Goal: Task Accomplishment & Management: Manage account settings

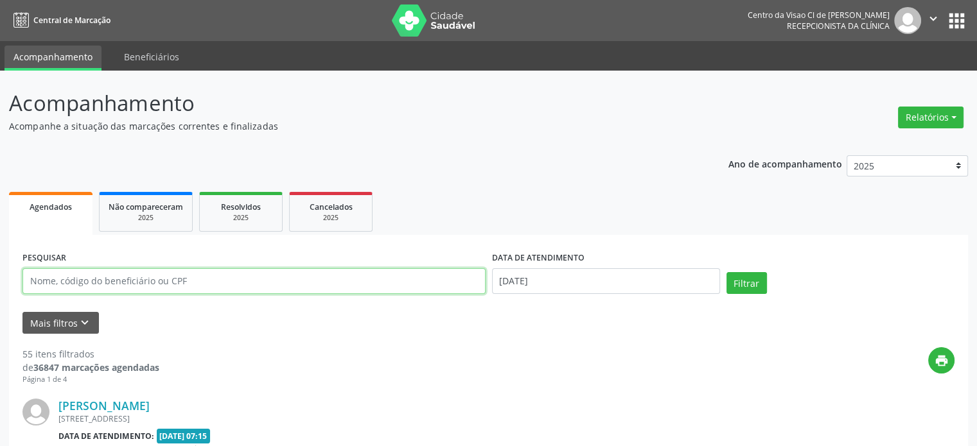
click at [105, 282] on input "text" at bounding box center [253, 281] width 463 height 26
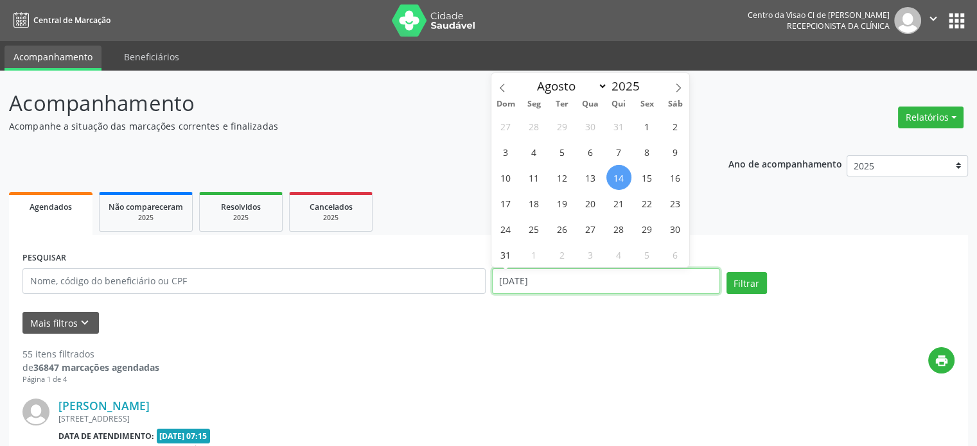
click at [578, 274] on input "[DATE]" at bounding box center [606, 281] width 228 height 26
click at [618, 223] on span "28" at bounding box center [618, 228] width 25 height 25
type input "[DATE]"
click at [618, 223] on span "28" at bounding box center [618, 228] width 25 height 25
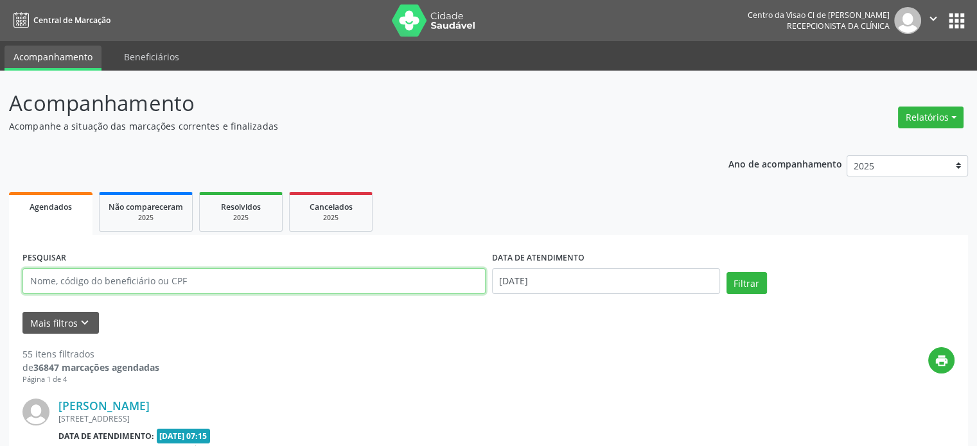
click at [175, 277] on input "text" at bounding box center [253, 281] width 463 height 26
type input "[PERSON_NAME]"
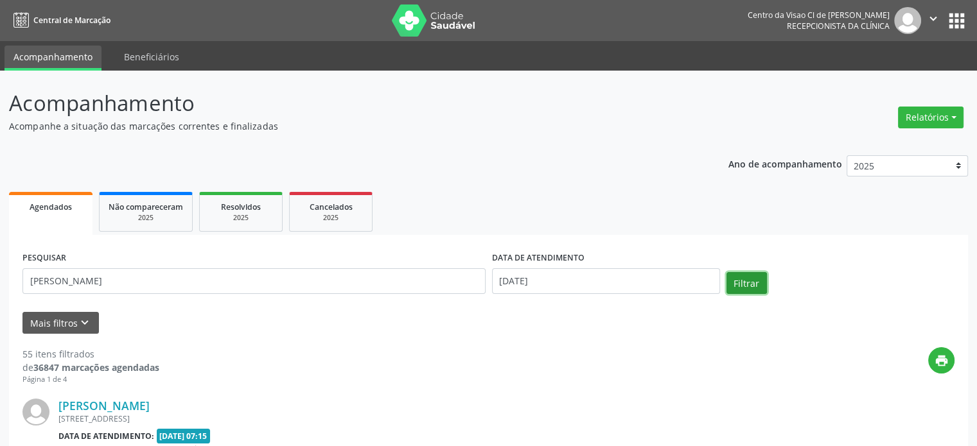
click at [731, 285] on button "Filtrar" at bounding box center [746, 283] width 40 height 22
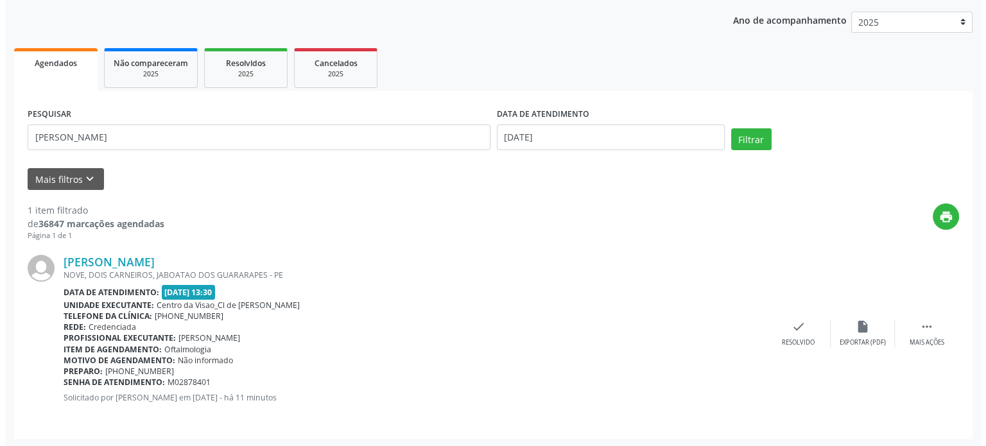
scroll to position [145, 0]
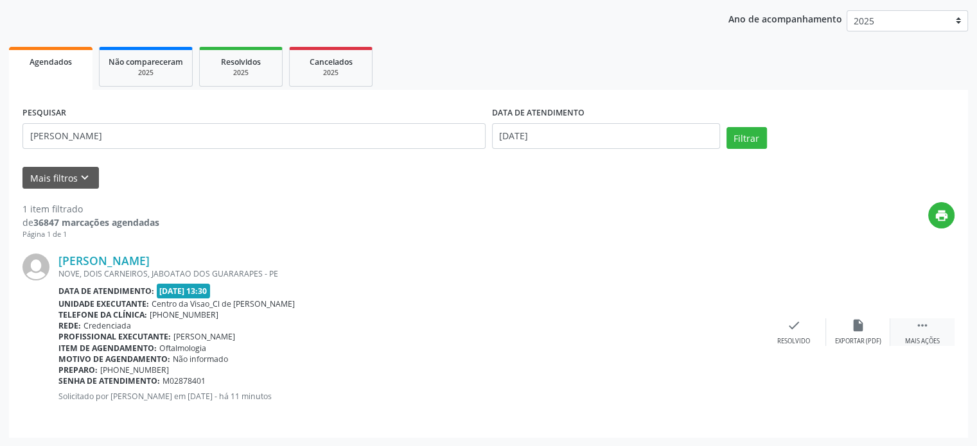
click at [921, 333] on div " Mais ações" at bounding box center [922, 332] width 64 height 28
click at [791, 326] on icon "cancel" at bounding box center [793, 325] width 14 height 14
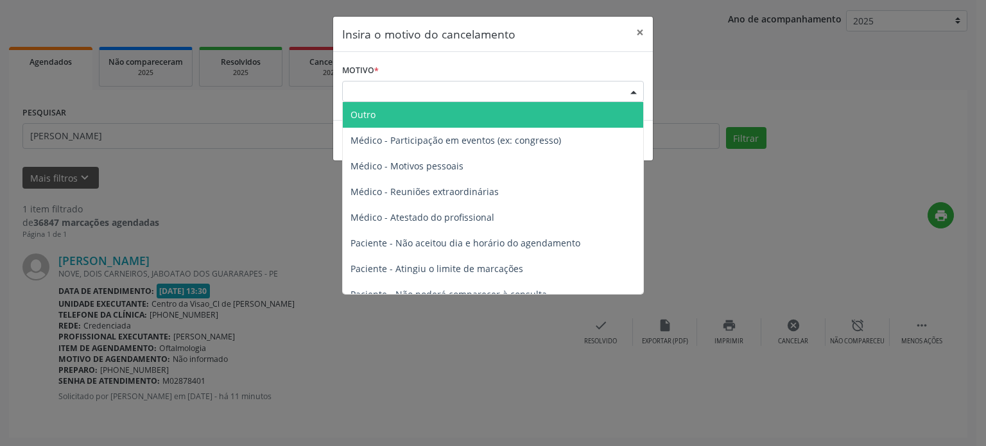
click at [480, 85] on div "Escolha o motivo" at bounding box center [493, 92] width 302 height 22
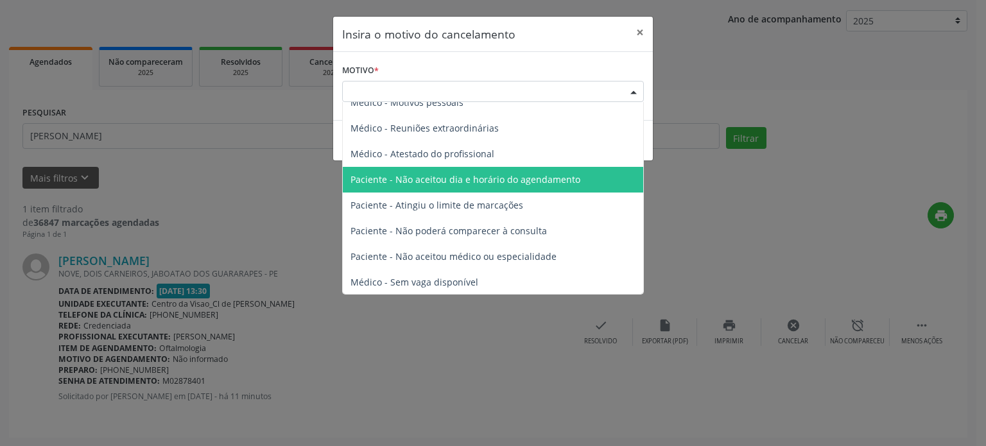
scroll to position [64, 0]
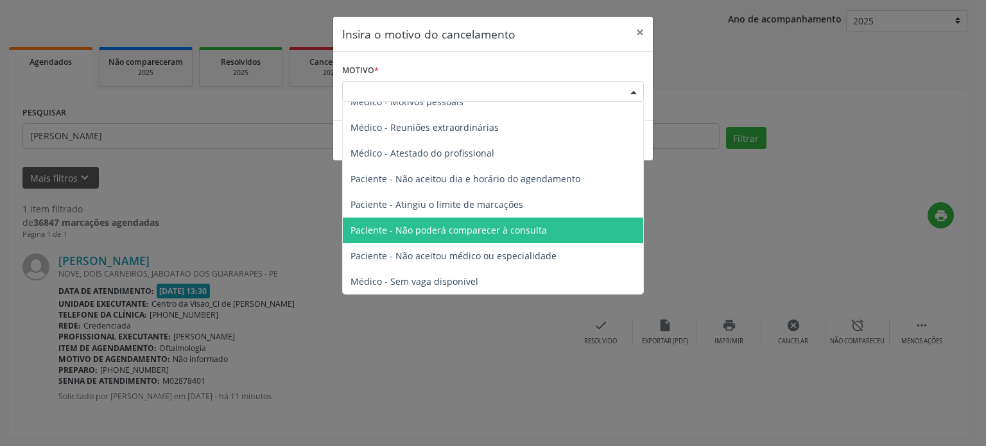
click at [421, 229] on span "Paciente - Não poderá comparecer à consulta" at bounding box center [449, 230] width 196 height 12
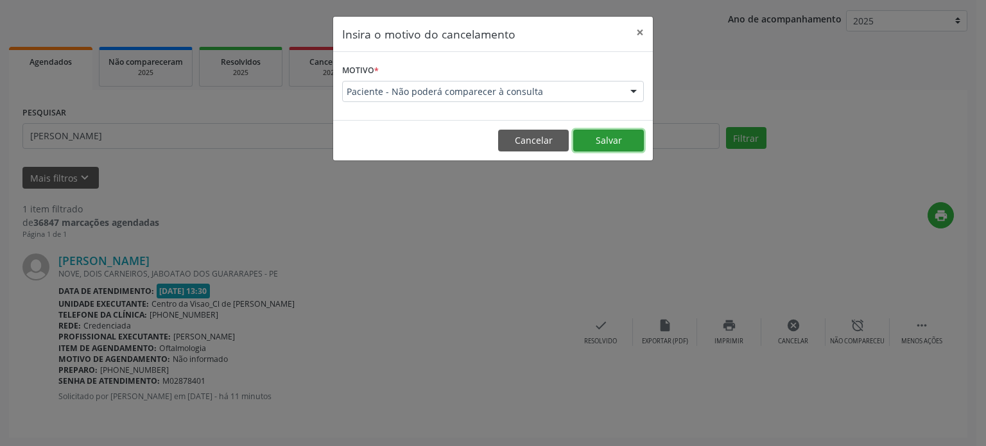
click at [621, 141] on button "Salvar" at bounding box center [608, 141] width 71 height 22
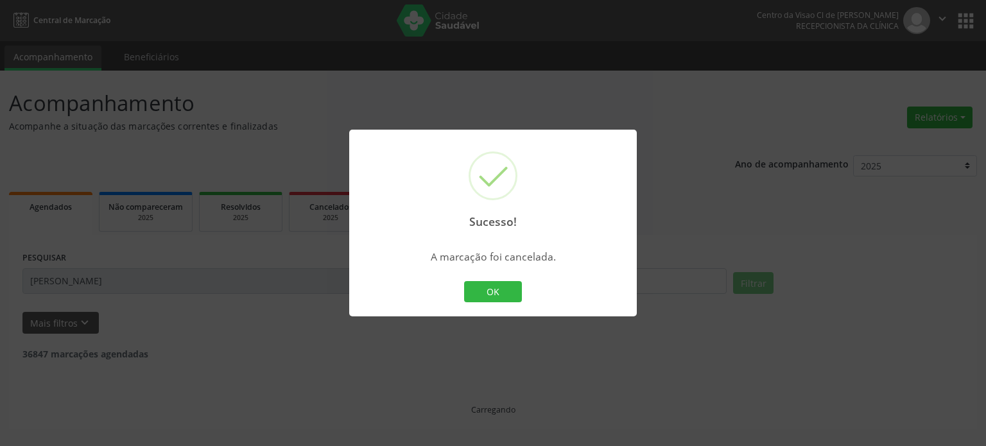
scroll to position [0, 0]
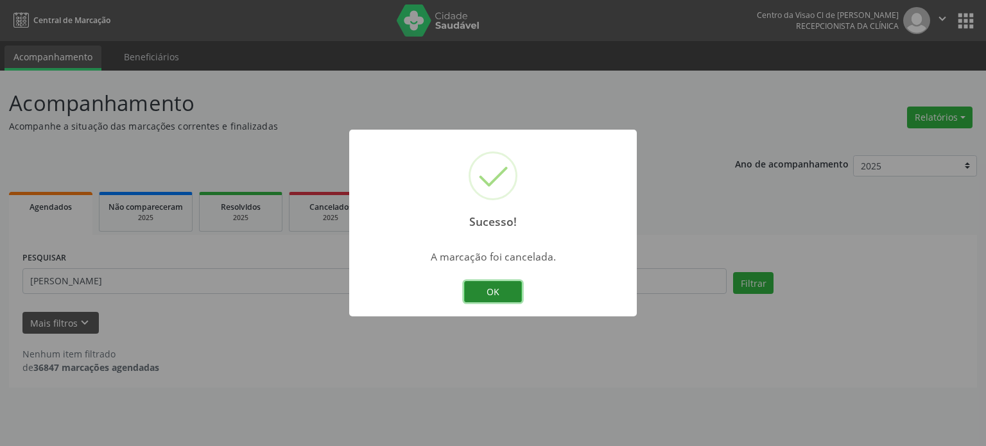
click at [494, 286] on button "OK" at bounding box center [493, 292] width 58 height 22
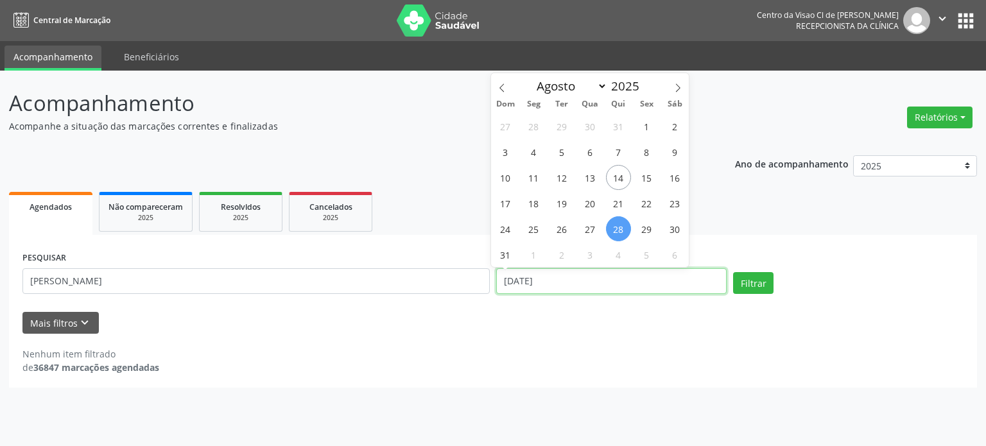
click at [600, 277] on input "[DATE]" at bounding box center [611, 281] width 230 height 26
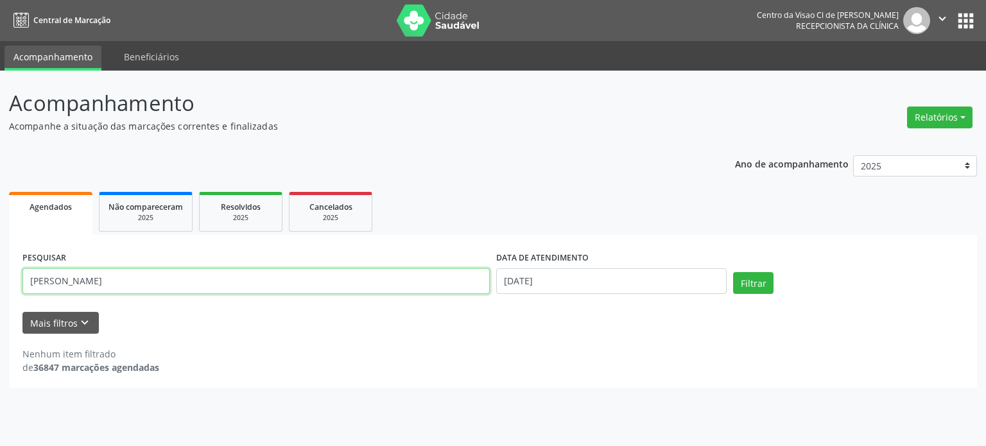
click at [103, 287] on input "[PERSON_NAME]" at bounding box center [255, 281] width 467 height 26
drag, startPoint x: 101, startPoint y: 286, endPoint x: 0, endPoint y: 283, distance: 100.8
click at [0, 283] on div "Acompanhamento Acompanhe a situação das marcações correntes e finalizadas Relat…" at bounding box center [493, 259] width 986 height 376
click at [953, 113] on button "Relatórios" at bounding box center [939, 118] width 65 height 22
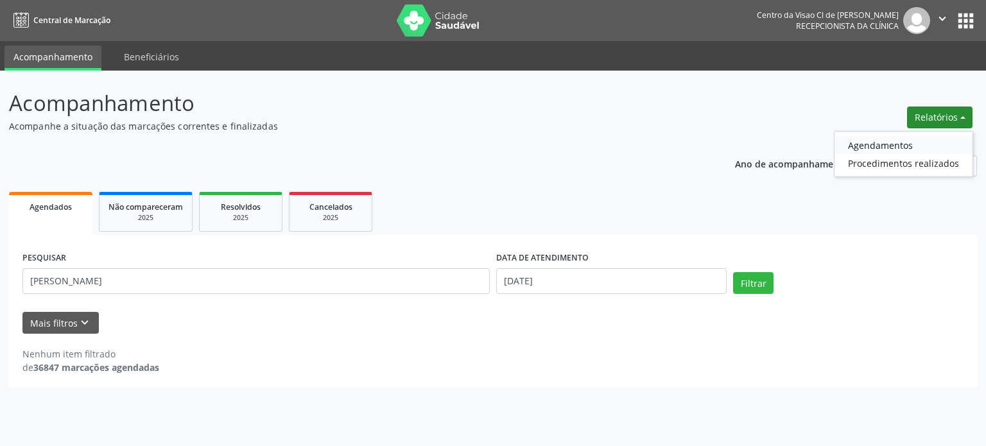
click at [892, 143] on link "Agendamentos" at bounding box center [904, 145] width 138 height 18
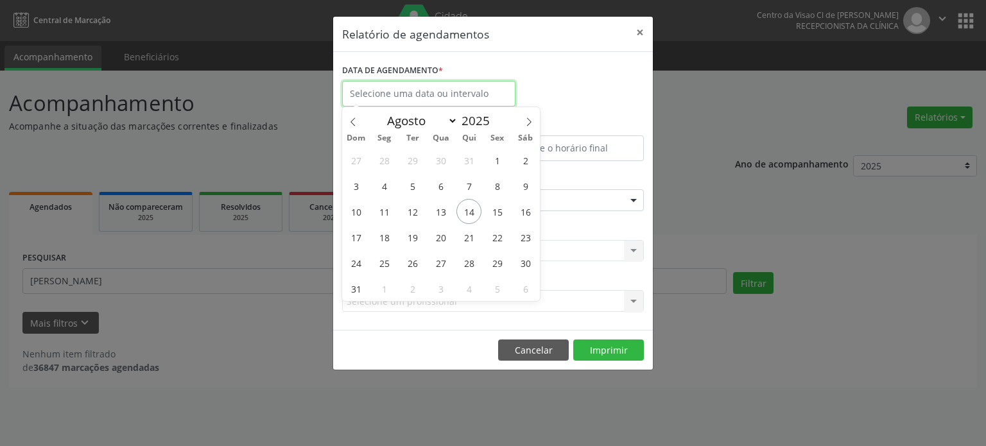
click at [401, 85] on input "text" at bounding box center [428, 94] width 173 height 26
click at [388, 237] on span "18" at bounding box center [384, 237] width 25 height 25
type input "[DATE]"
click at [388, 237] on span "18" at bounding box center [384, 237] width 25 height 25
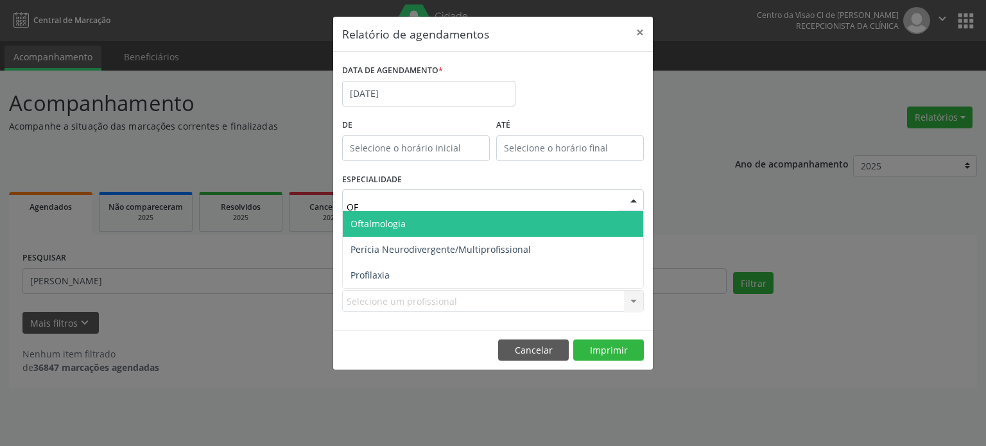
type input "OFT"
click at [374, 227] on span "Oftalmologia" at bounding box center [378, 224] width 55 height 12
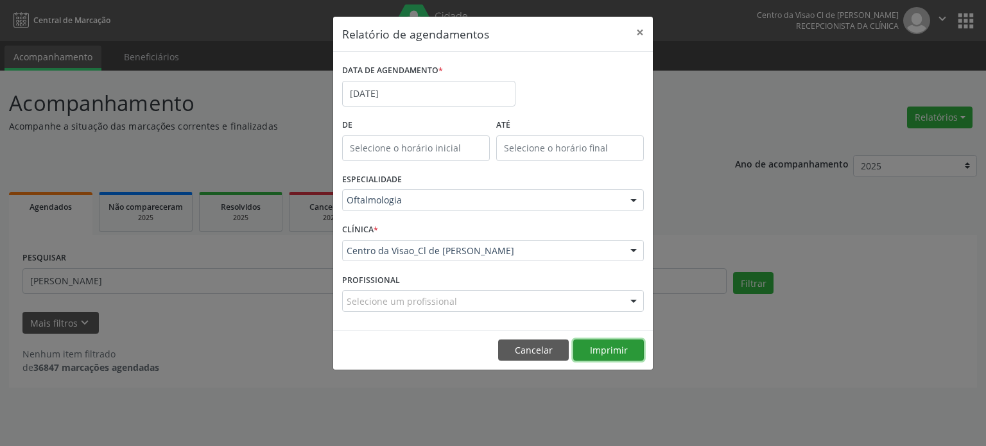
click at [611, 347] on button "Imprimir" at bounding box center [608, 351] width 71 height 22
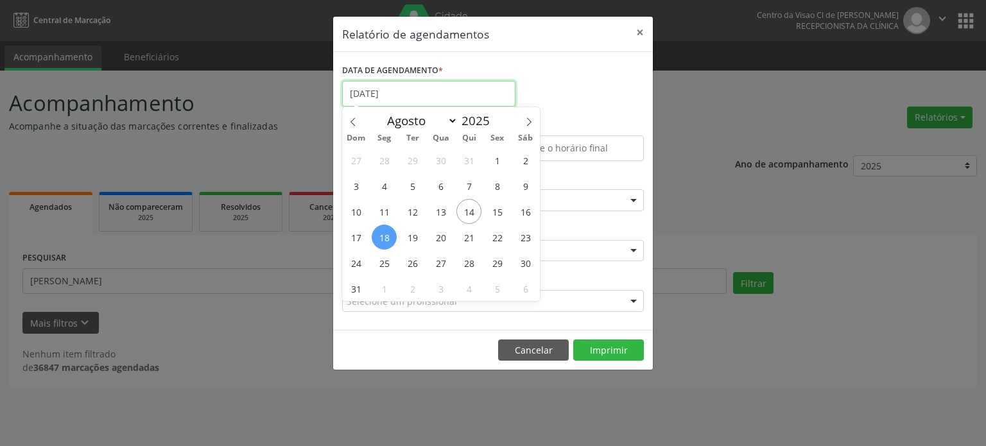
click at [406, 101] on input "[DATE]" at bounding box center [428, 94] width 173 height 26
click at [380, 263] on span "25" at bounding box center [384, 262] width 25 height 25
type input "[DATE]"
click at [380, 263] on span "25" at bounding box center [384, 262] width 25 height 25
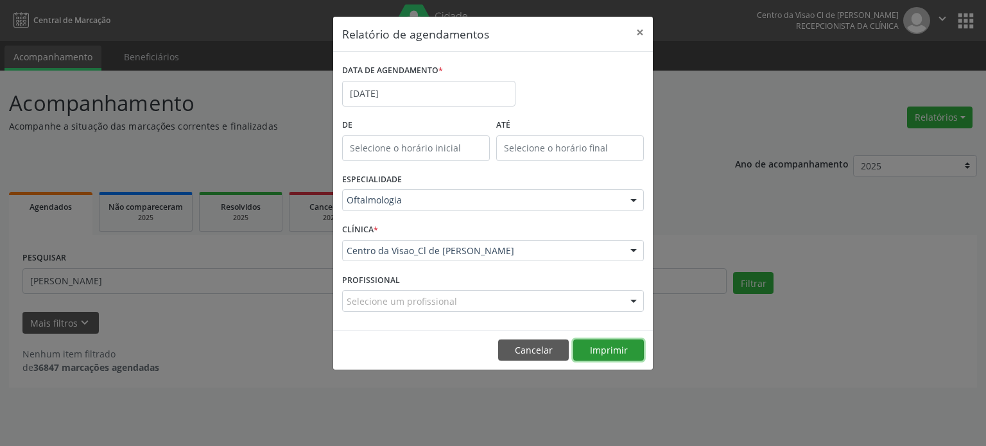
click at [594, 349] on button "Imprimir" at bounding box center [608, 351] width 71 height 22
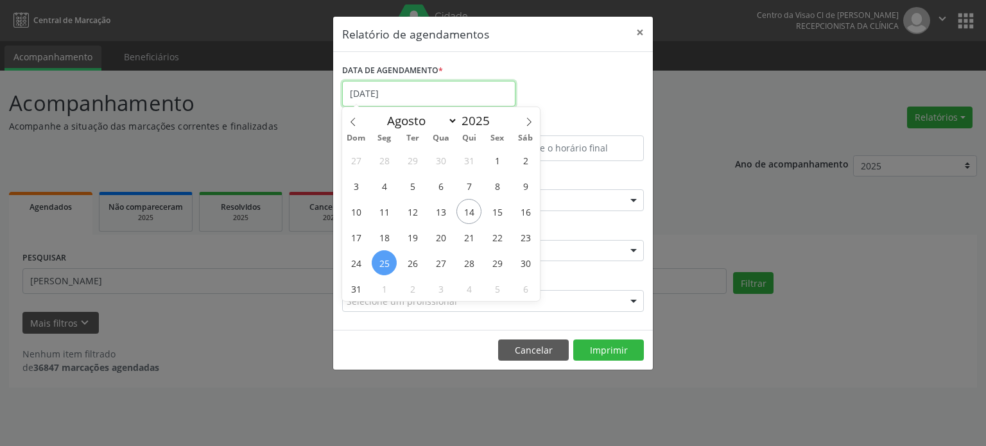
click at [411, 92] on input "[DATE]" at bounding box center [428, 94] width 173 height 26
click at [529, 115] on span at bounding box center [529, 118] width 22 height 22
select select "8"
click at [376, 156] on span "1" at bounding box center [384, 160] width 25 height 25
type input "[DATE]"
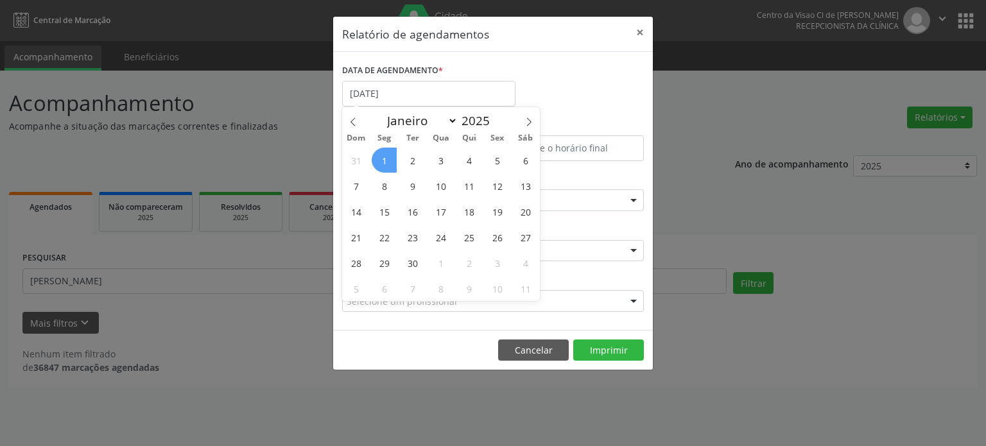
click at [376, 156] on span "1" at bounding box center [384, 160] width 25 height 25
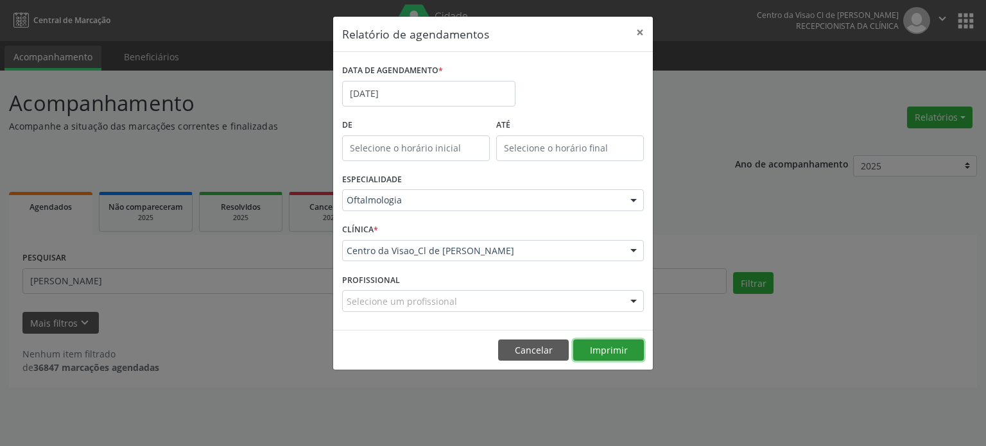
click at [601, 352] on button "Imprimir" at bounding box center [608, 351] width 71 height 22
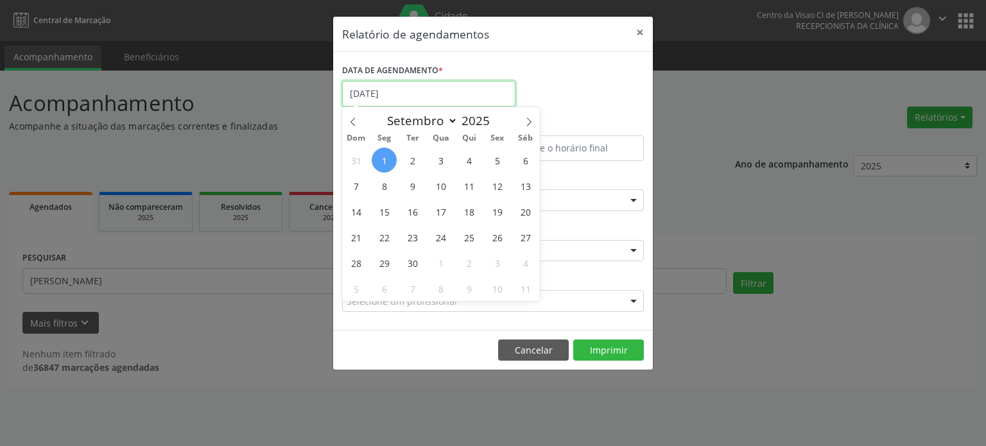
click at [390, 90] on input "[DATE]" at bounding box center [428, 94] width 173 height 26
click at [351, 123] on icon at bounding box center [353, 121] width 9 height 9
select select "7"
click at [388, 243] on span "18" at bounding box center [384, 237] width 25 height 25
type input "[DATE]"
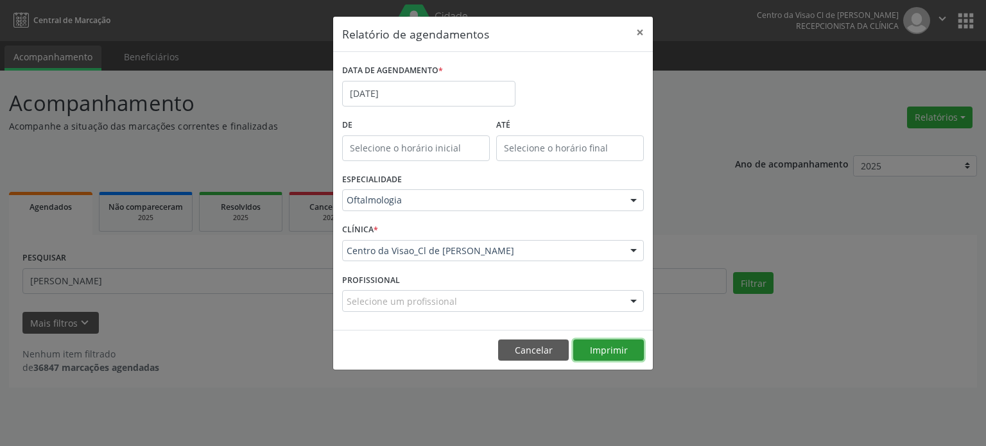
click at [596, 358] on button "Imprimir" at bounding box center [608, 351] width 71 height 22
